Goal: Transaction & Acquisition: Download file/media

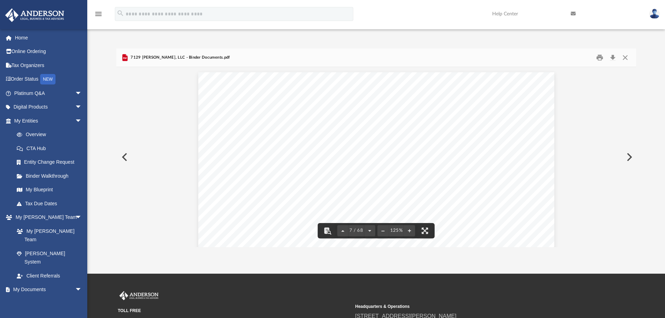
scroll to position [2791, 0]
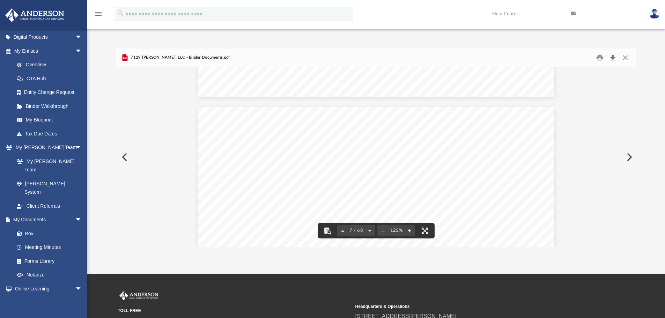
click at [612, 58] on button "Download" at bounding box center [612, 57] width 13 height 11
click at [626, 59] on button "Close" at bounding box center [625, 57] width 13 height 11
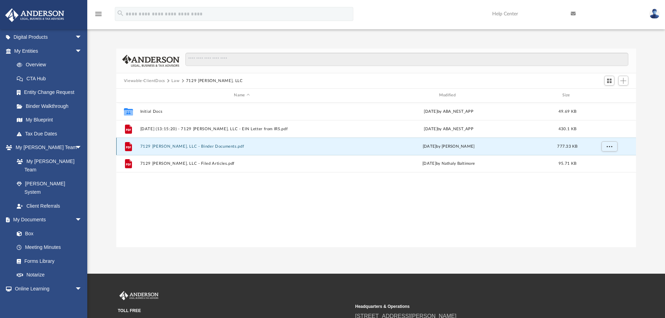
drag, startPoint x: 173, startPoint y: 143, endPoint x: 169, endPoint y: 149, distance: 7.3
click at [173, 145] on div "File 7129 Bennett, LLC - Binder Documents.pdf Fri Apr 4 2025 by Amber Johnson 7…" at bounding box center [376, 145] width 520 height 17
click at [171, 146] on button "7129 [PERSON_NAME], LLC - Binder Documents.pdf" at bounding box center [241, 146] width 203 height 5
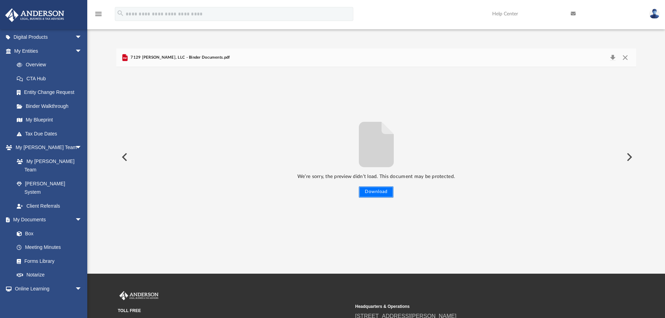
click at [382, 191] on button "Download" at bounding box center [376, 191] width 35 height 11
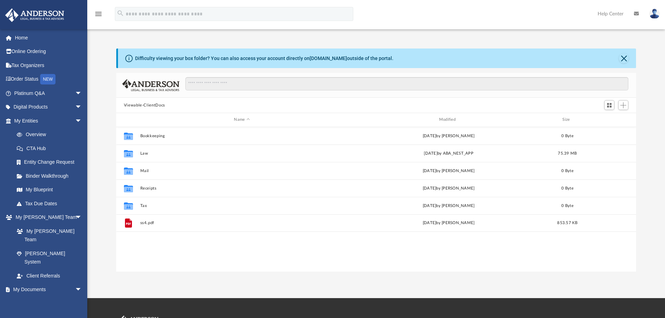
scroll to position [6, 6]
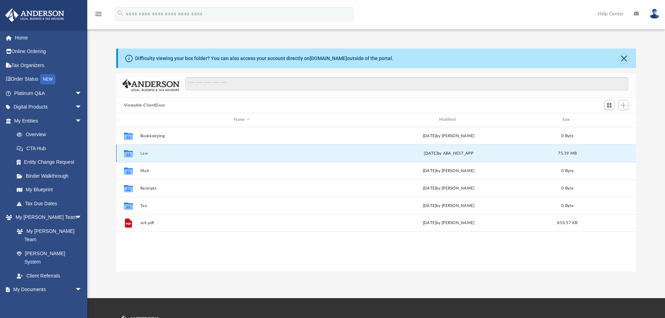
click at [141, 152] on button "Law" at bounding box center [241, 153] width 203 height 5
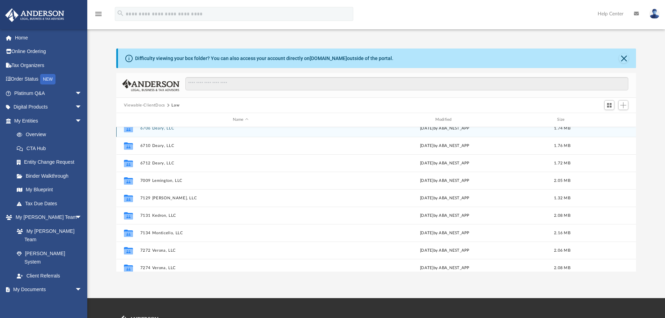
scroll to position [488, 0]
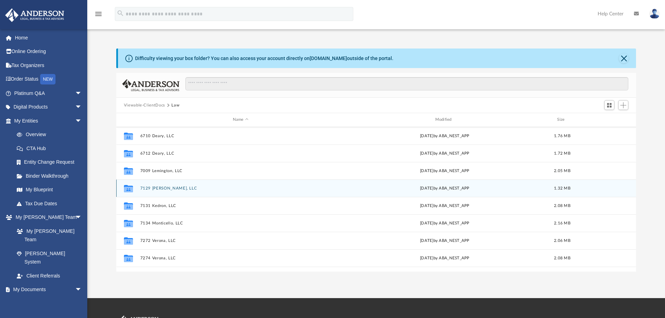
click at [166, 188] on button "7129 [PERSON_NAME], LLC" at bounding box center [240, 188] width 201 height 5
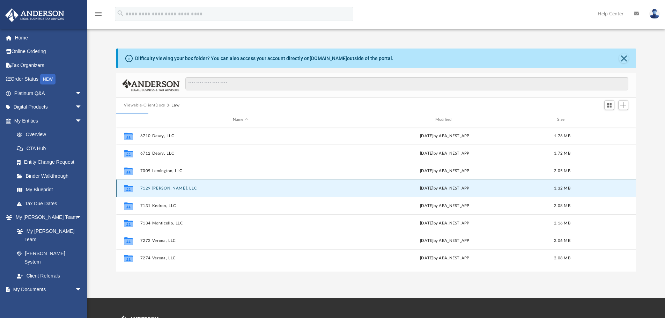
scroll to position [0, 0]
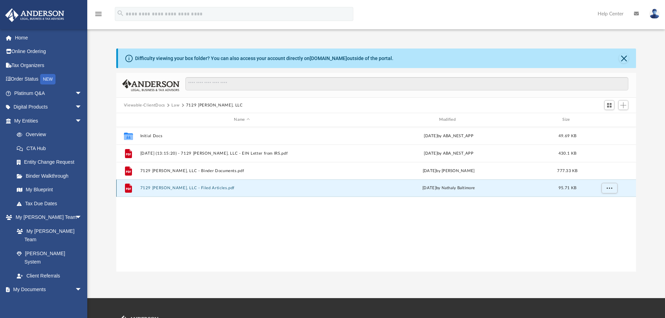
click at [164, 188] on button "7129 [PERSON_NAME], LLC - Filed Articles.pdf" at bounding box center [241, 188] width 203 height 5
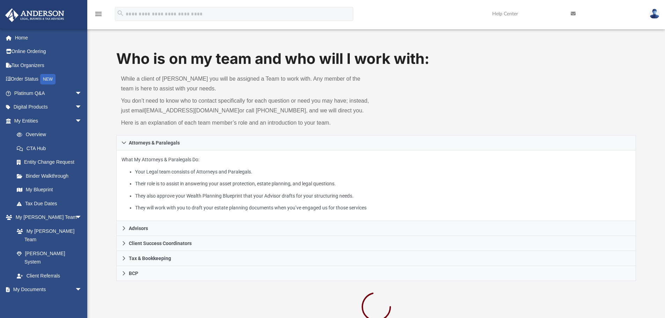
scroll to position [70, 0]
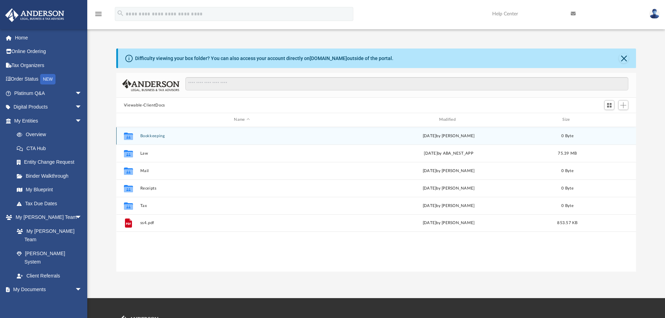
scroll to position [153, 514]
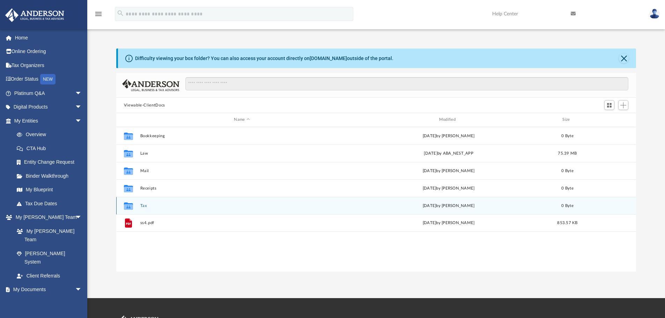
click at [142, 207] on button "Tax" at bounding box center [241, 205] width 203 height 5
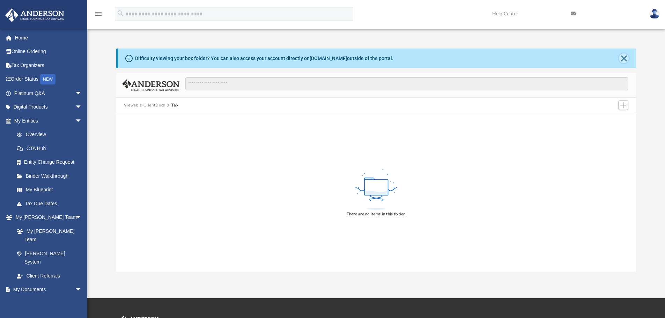
click at [623, 60] on button "Close" at bounding box center [624, 58] width 10 height 10
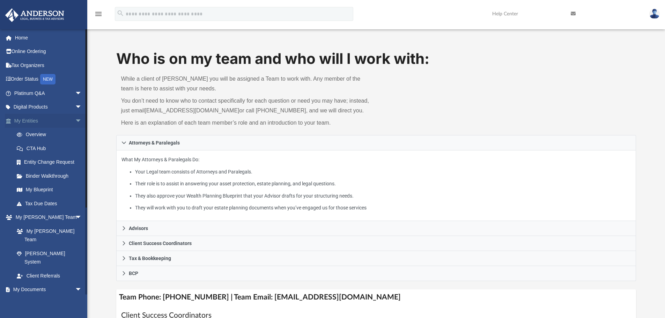
click at [33, 122] on link "My Entities arrow_drop_down" at bounding box center [49, 121] width 88 height 14
click at [37, 136] on link "Overview" at bounding box center [51, 135] width 83 height 14
click at [43, 190] on link "My Blueprint" at bounding box center [51, 190] width 83 height 14
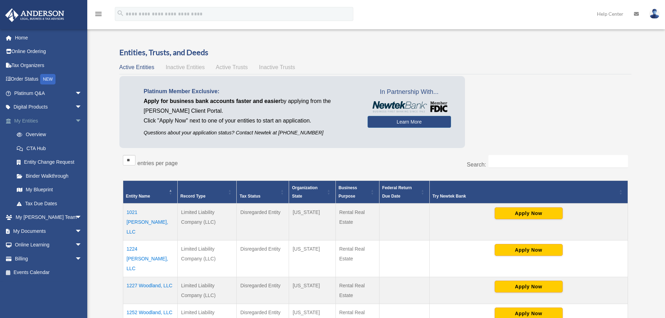
click at [29, 118] on link "My Entities arrow_drop_down" at bounding box center [49, 121] width 88 height 14
click at [27, 121] on link "My Entities arrow_drop_down" at bounding box center [49, 121] width 88 height 14
click at [44, 230] on link "My Documents arrow_drop_down" at bounding box center [49, 231] width 88 height 14
click at [75, 229] on span "arrow_drop_down" at bounding box center [82, 231] width 14 height 14
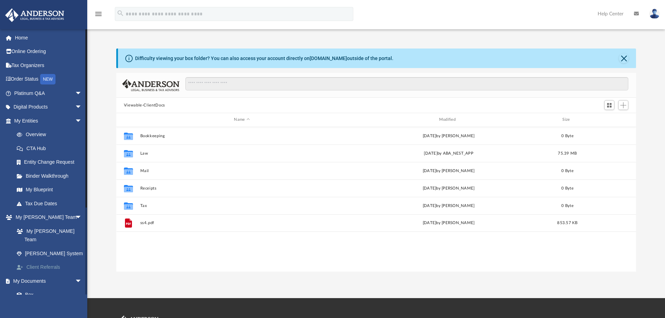
scroll to position [153, 514]
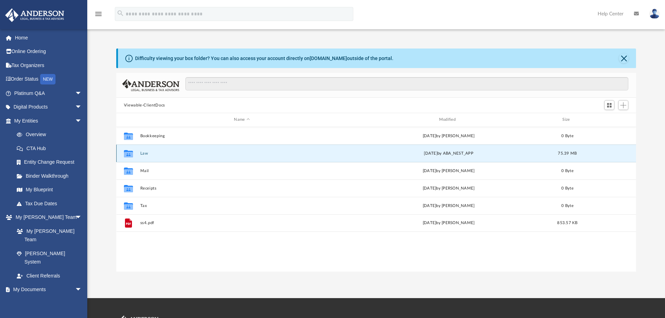
click at [145, 153] on button "Law" at bounding box center [241, 153] width 203 height 5
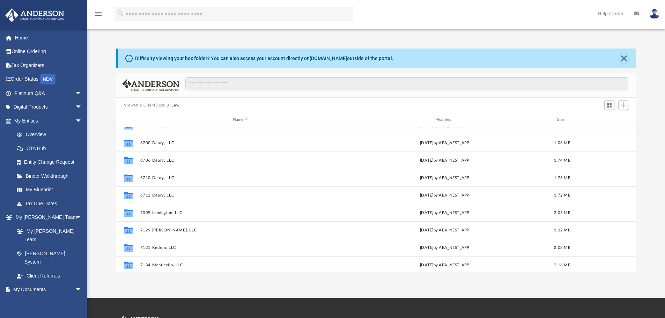
scroll to position [454, 0]
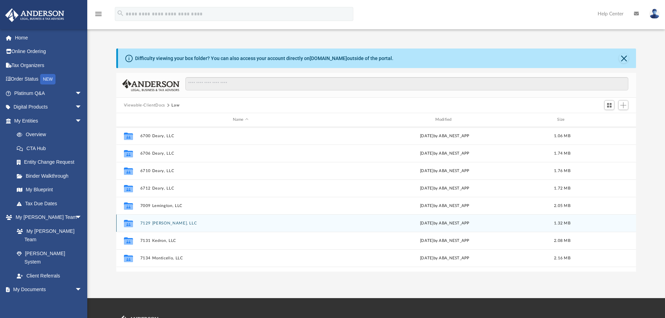
click at [166, 224] on button "7129 [PERSON_NAME], LLC" at bounding box center [240, 223] width 201 height 5
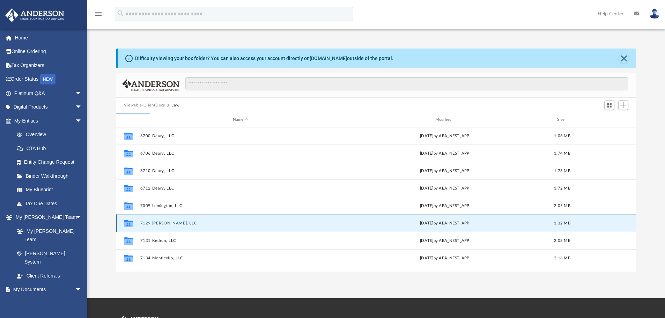
scroll to position [0, 0]
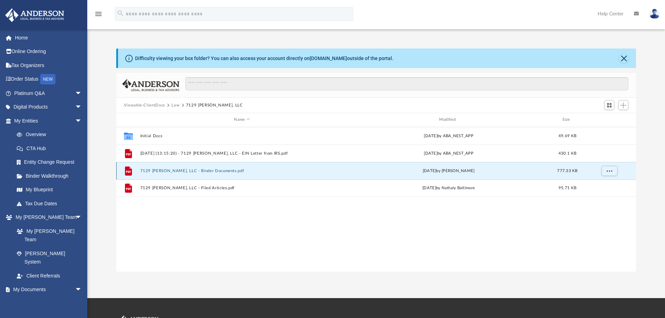
click at [178, 171] on button "7129 [PERSON_NAME], LLC - Binder Documents.pdf" at bounding box center [241, 170] width 203 height 5
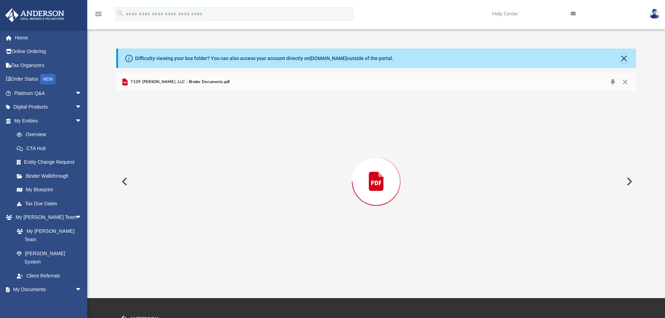
scroll to position [2826, 0]
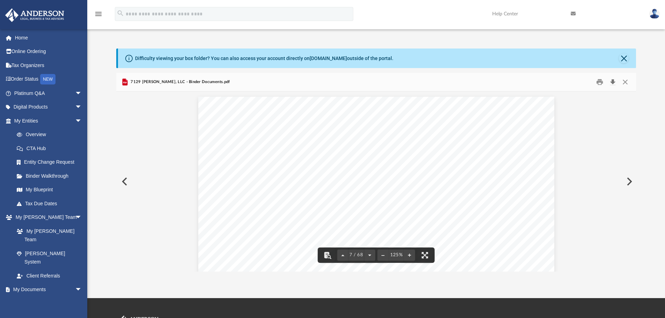
click at [610, 82] on button "Download" at bounding box center [612, 82] width 13 height 11
